Goal: Task Accomplishment & Management: Use online tool/utility

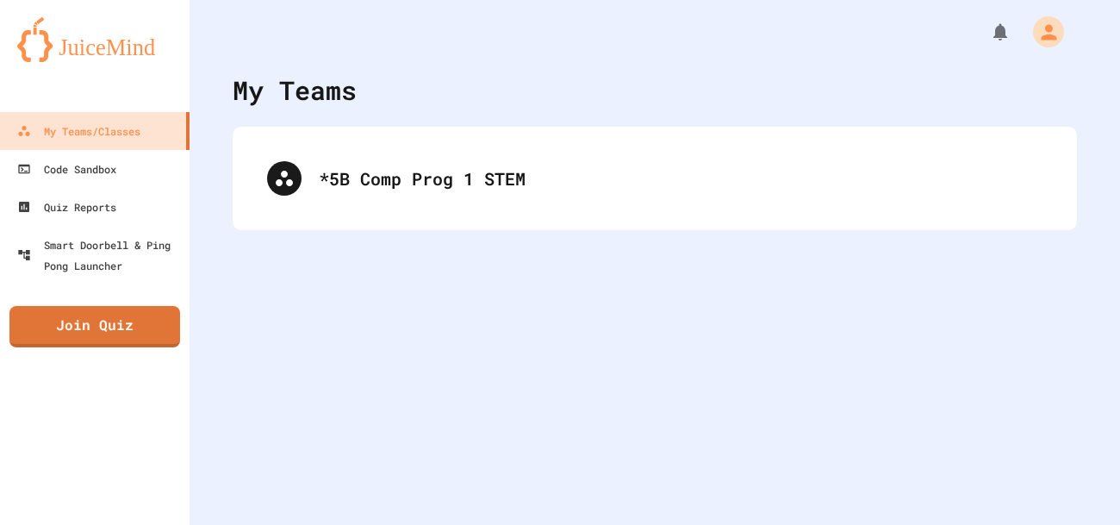
click at [334, 217] on div "*5B Comp Prog 1 STEM" at bounding box center [655, 178] width 845 height 103
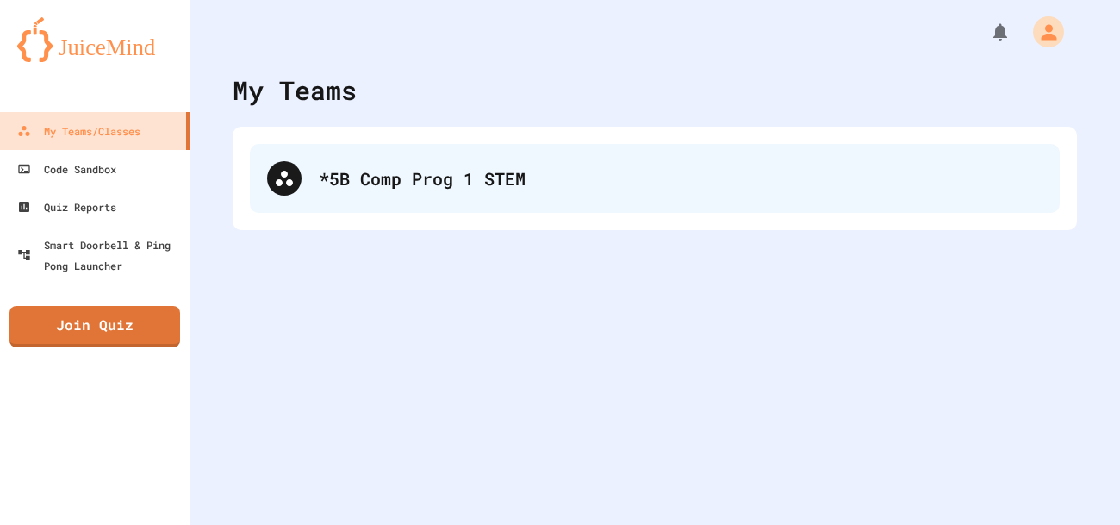
click at [381, 175] on div "*5B Comp Prog 1 STEM" at bounding box center [681, 178] width 724 height 26
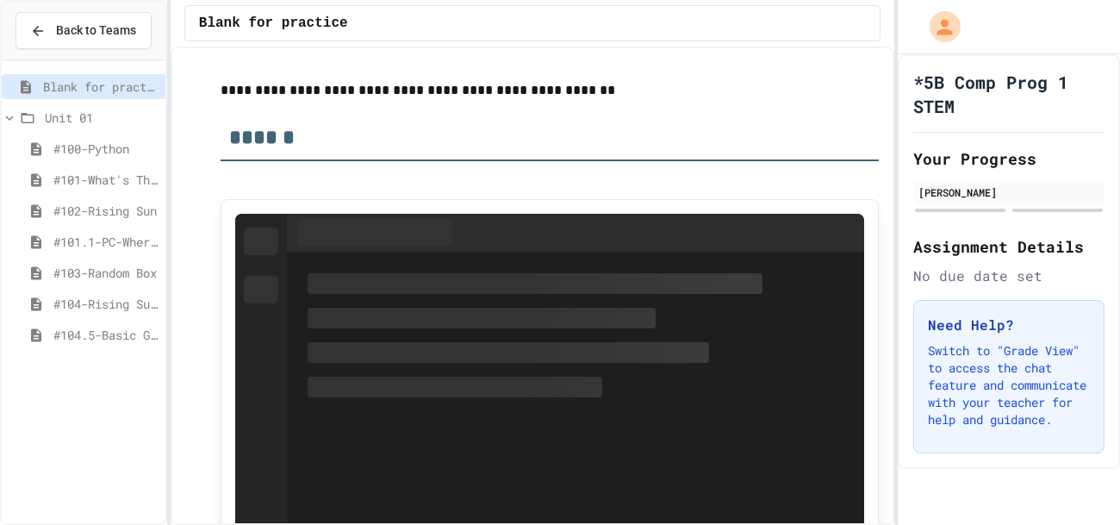
click at [84, 331] on span "#104.5-Basic Graphics Review" at bounding box center [105, 335] width 105 height 18
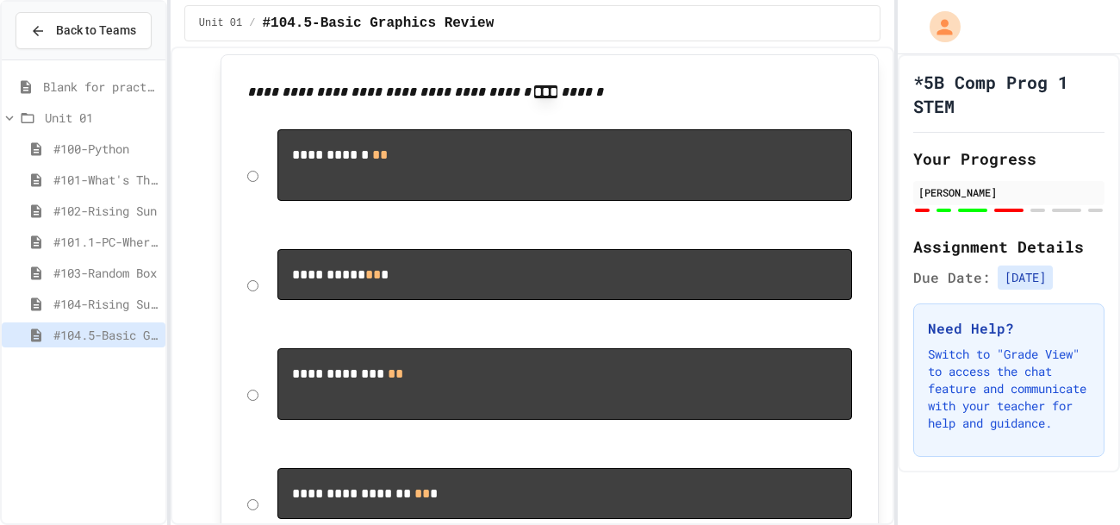
scroll to position [5409, 0]
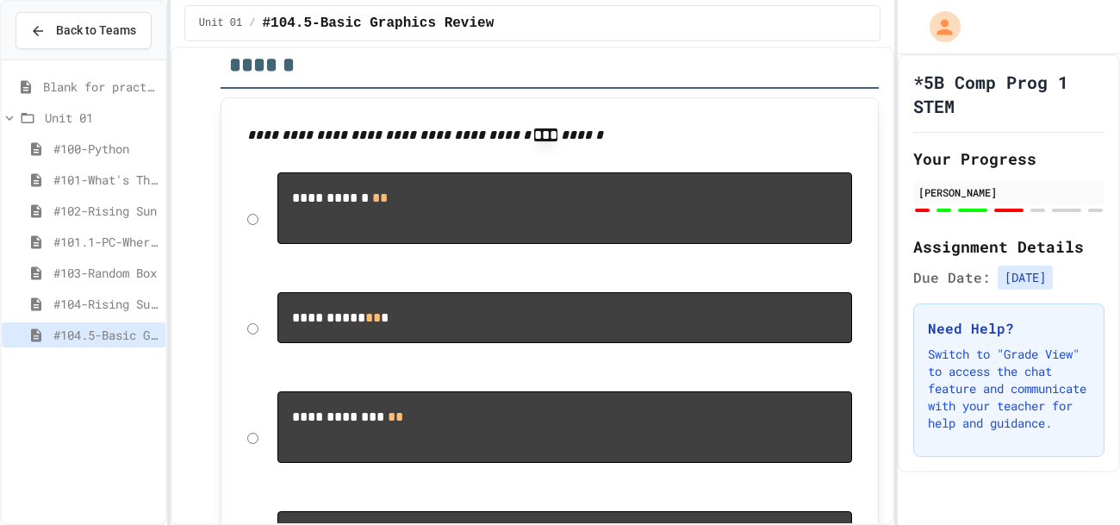
scroll to position [5378, 0]
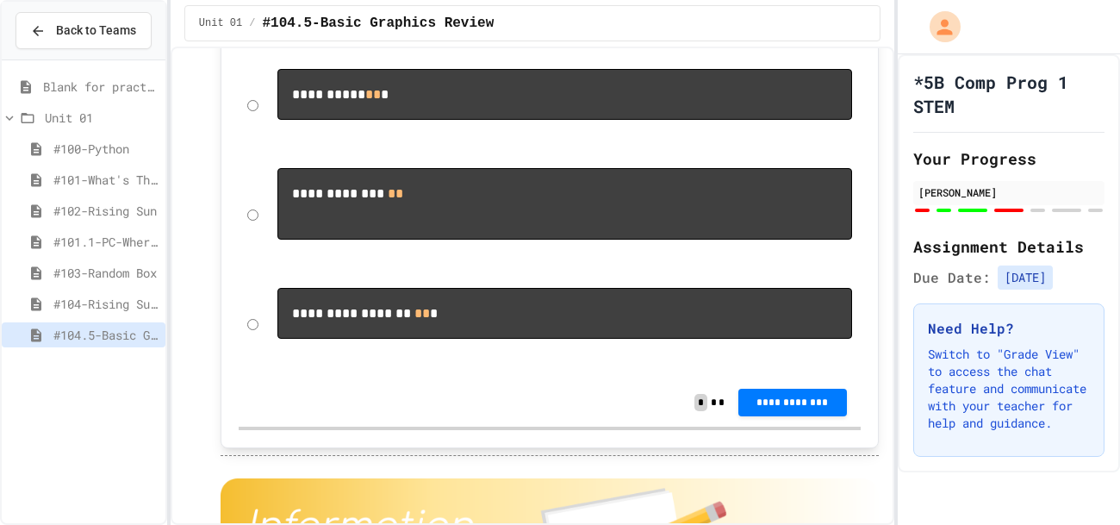
scroll to position [5595, 0]
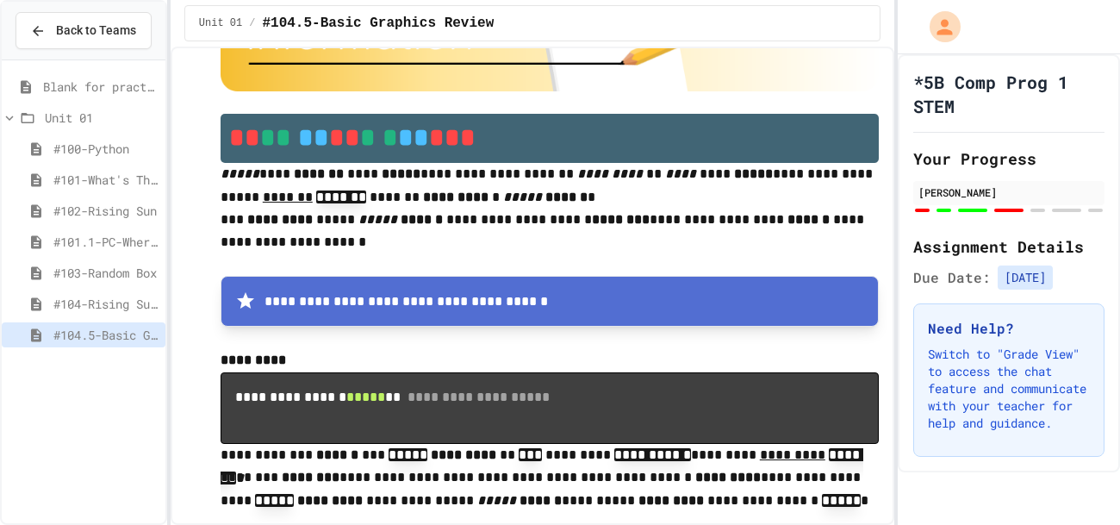
scroll to position [6082, 0]
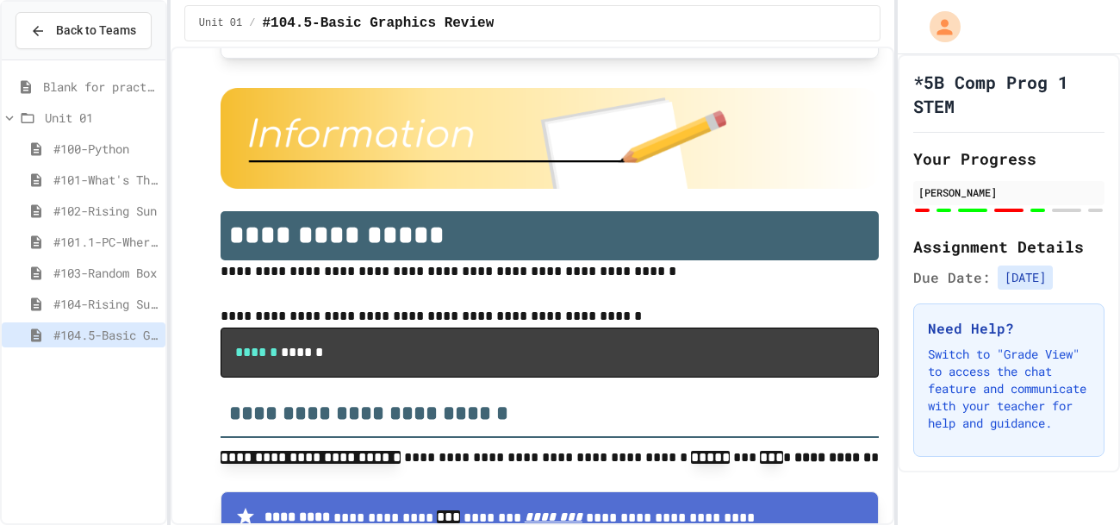
scroll to position [9261, 0]
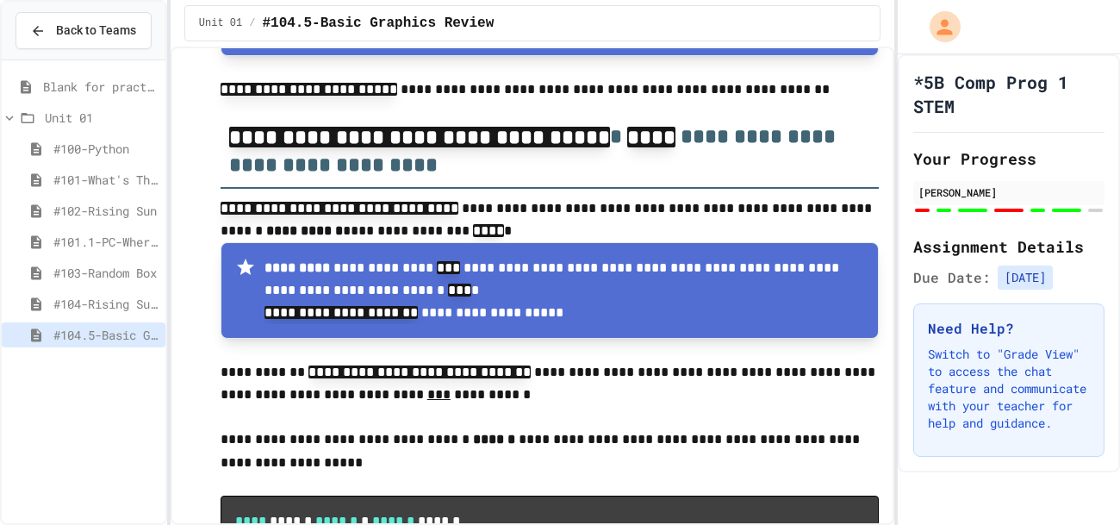
scroll to position [9786, 0]
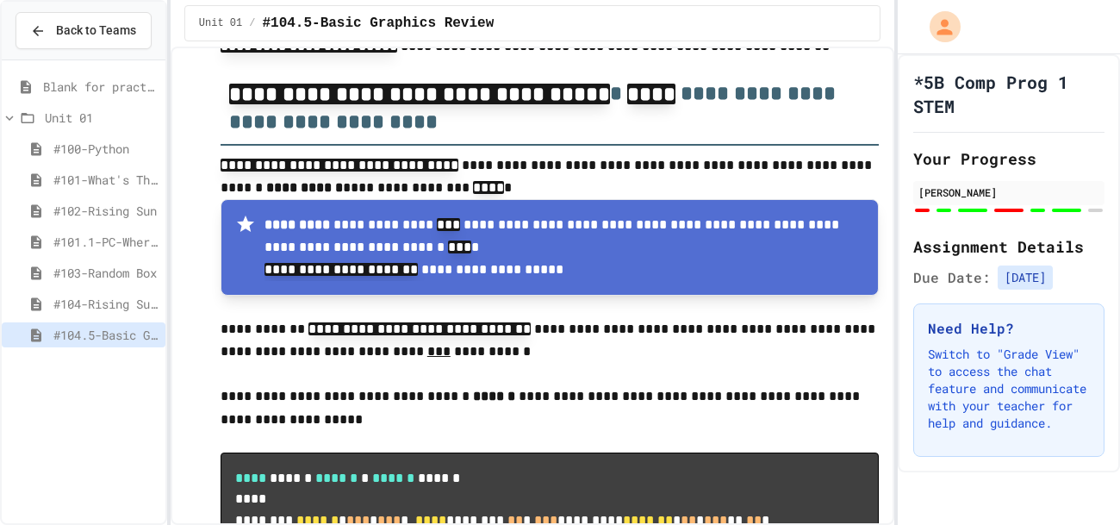
scroll to position [9811, 0]
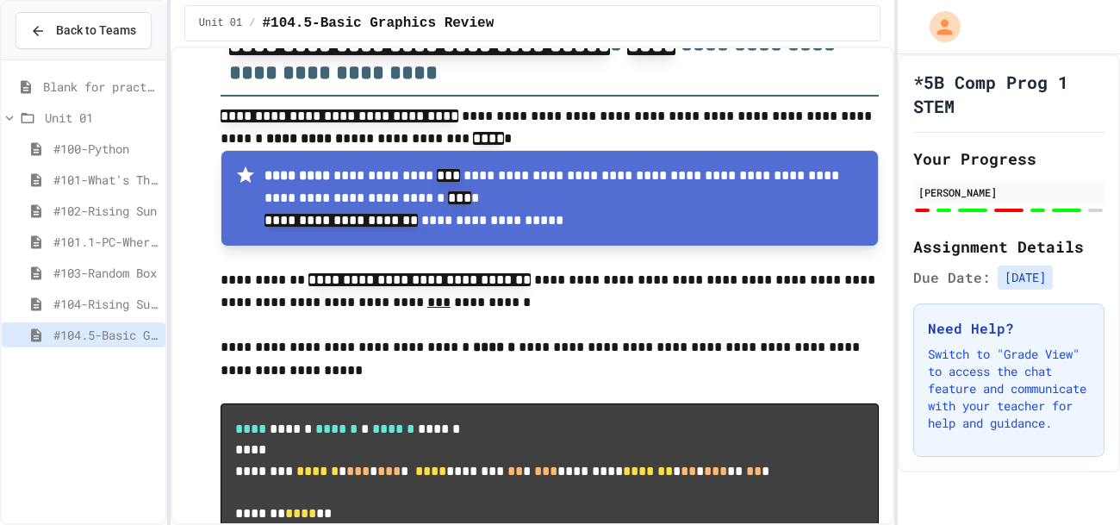
scroll to position [9862, 0]
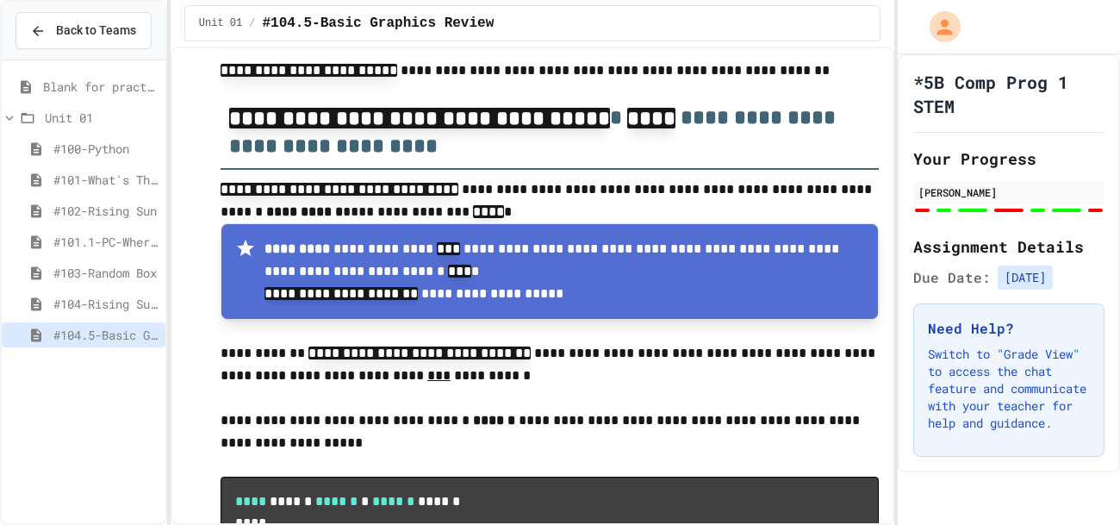
scroll to position [9787, 0]
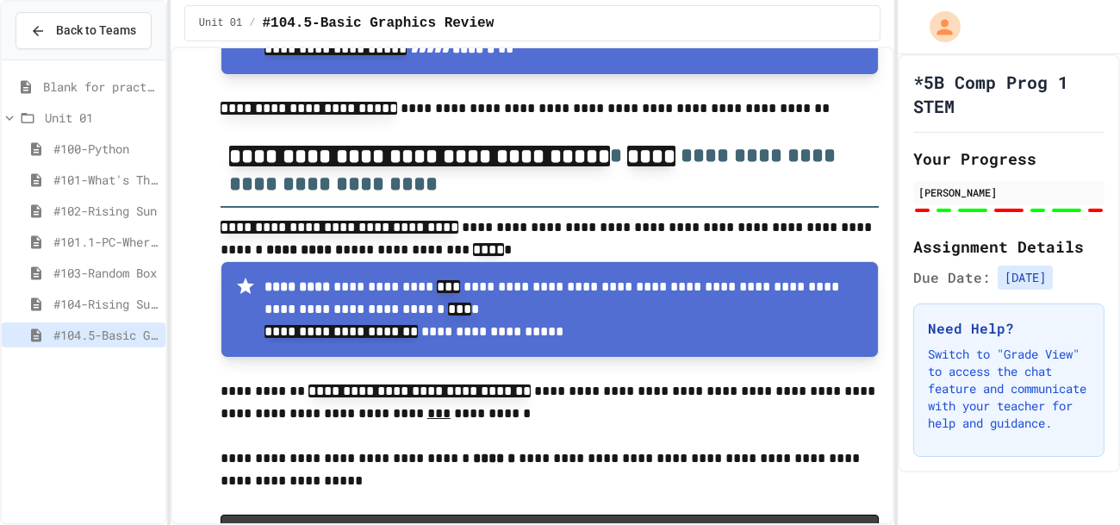
scroll to position [9755, 0]
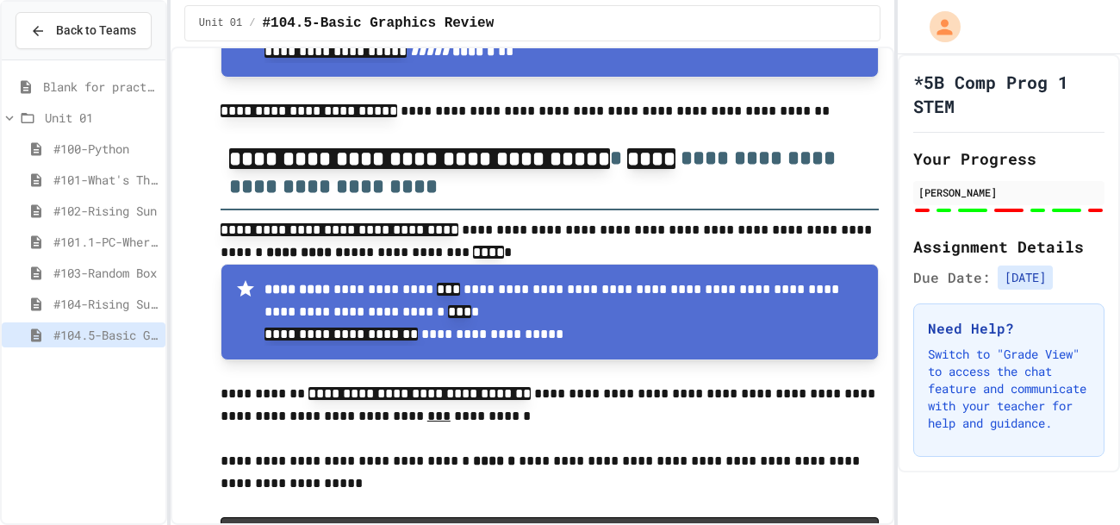
drag, startPoint x: 252, startPoint y: 320, endPoint x: 232, endPoint y: 316, distance: 20.1
drag, startPoint x: 240, startPoint y: 267, endPoint x: 240, endPoint y: 214, distance: 53.4
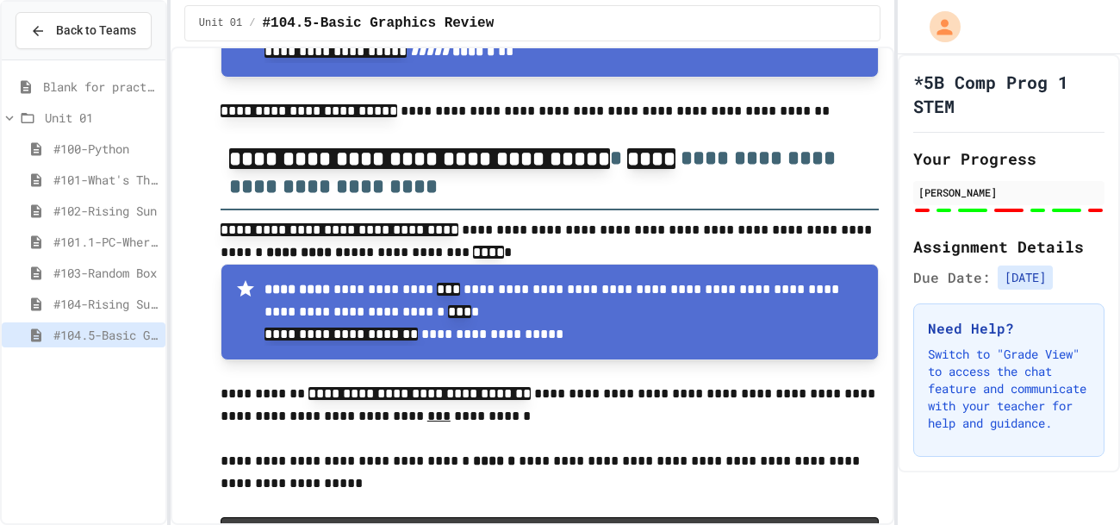
drag, startPoint x: 256, startPoint y: 164, endPoint x: 321, endPoint y: 182, distance: 68.0
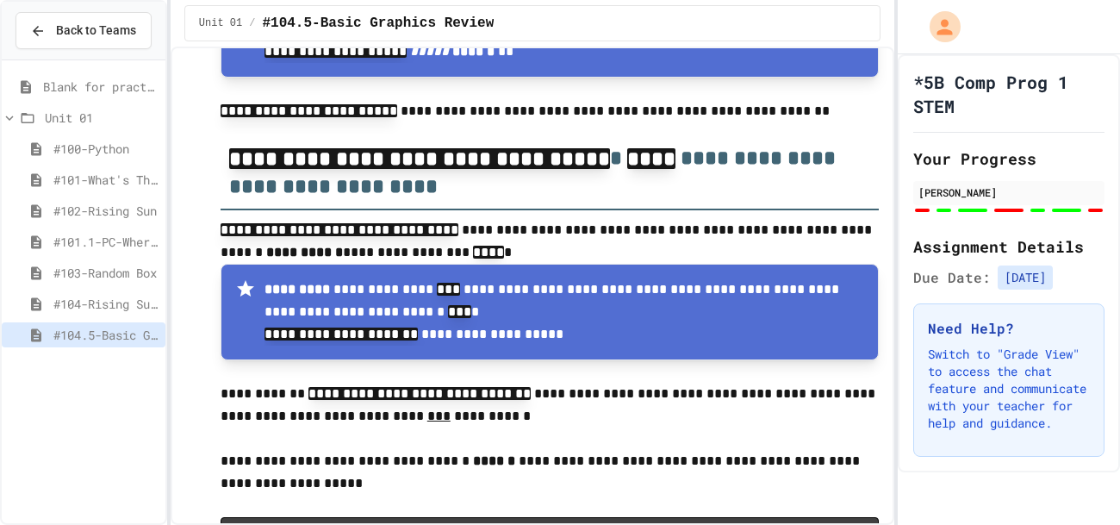
drag, startPoint x: 433, startPoint y: 346, endPoint x: 323, endPoint y: 398, distance: 121.1
drag, startPoint x: 442, startPoint y: 327, endPoint x: 440, endPoint y: 343, distance: 16.5
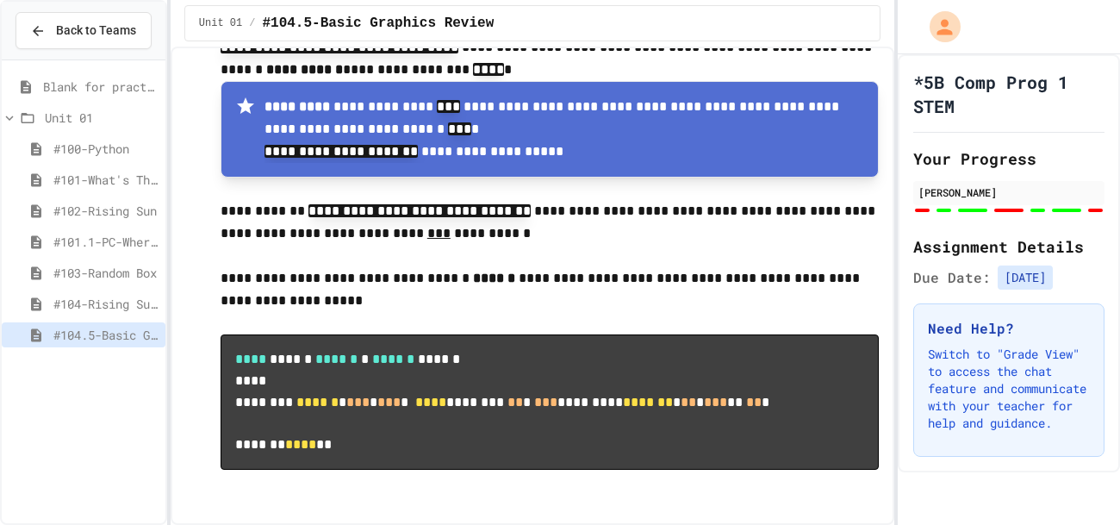
scroll to position [10949, 0]
